Goal: Information Seeking & Learning: Learn about a topic

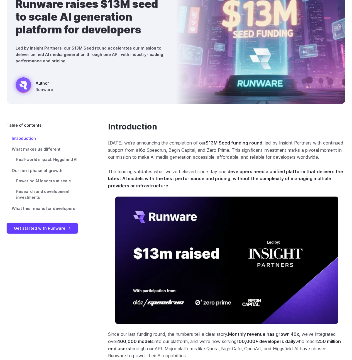
scroll to position [194, 0]
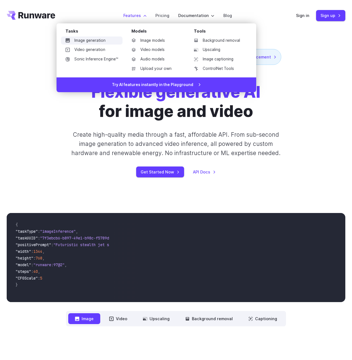
click at [93, 39] on link "Image generation" at bounding box center [92, 40] width 62 height 8
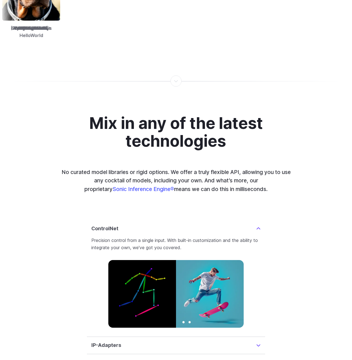
scroll to position [1322, 0]
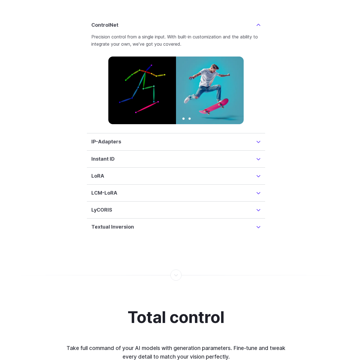
click at [210, 138] on summary "IP-Adapters" at bounding box center [175, 142] width 169 height 8
click at [210, 173] on img at bounding box center [175, 207] width 135 height 68
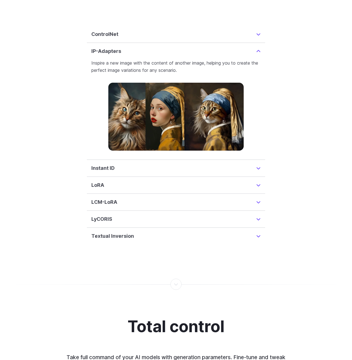
click at [197, 168] on details "Instant ID InstantID is a cutting-edge method for creating ID-Preserving images…" at bounding box center [176, 168] width 178 height 17
click at [202, 164] on summary "Instant ID" at bounding box center [175, 168] width 169 height 8
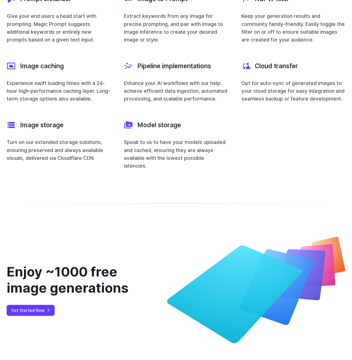
scroll to position [2112, 0]
